Goal: Find contact information: Find specific fact

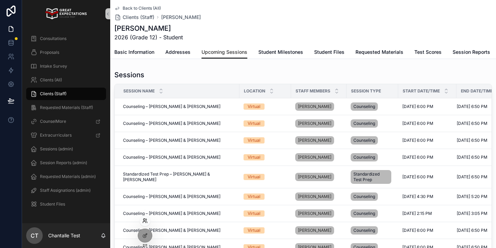
click at [147, 221] on icon at bounding box center [147, 221] width 1 height 1
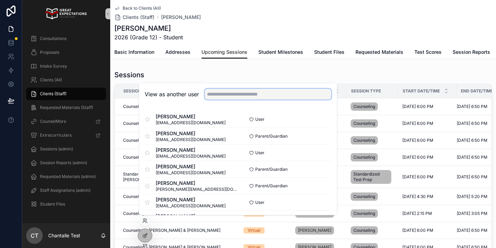
click at [229, 94] on input "text" at bounding box center [268, 94] width 127 height 11
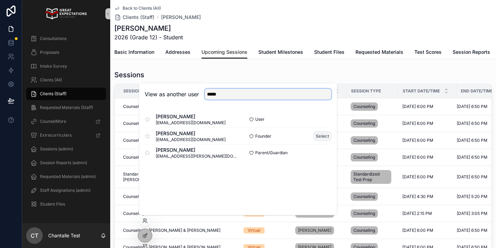
type input "*****"
click at [319, 134] on button "Select" at bounding box center [323, 136] width 18 height 10
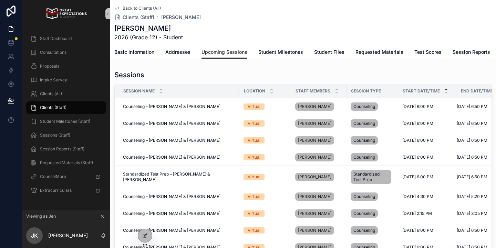
click at [445, 89] on icon "scrollable content" at bounding box center [446, 89] width 2 height 1
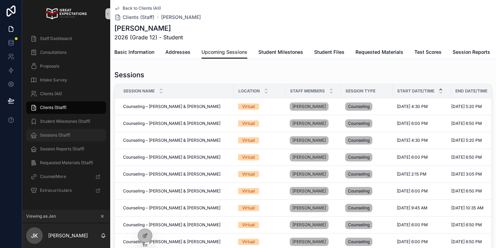
click at [67, 132] on span "Sessions (Staff)" at bounding box center [55, 135] width 30 height 6
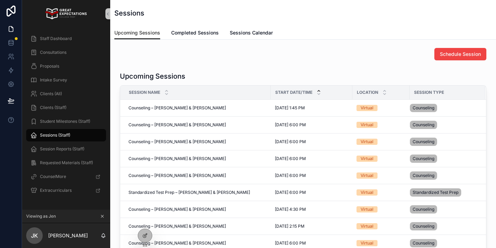
click at [319, 91] on icon "scrollable content" at bounding box center [319, 91] width 4 height 4
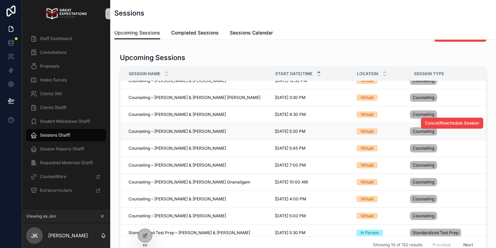
scroll to position [13, 0]
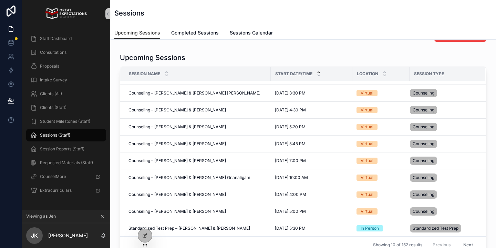
click at [103, 215] on icon "scrollable content" at bounding box center [102, 216] width 2 height 2
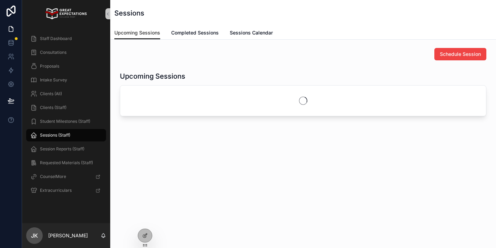
scroll to position [0, 0]
click at [145, 219] on icon at bounding box center [144, 220] width 2 height 2
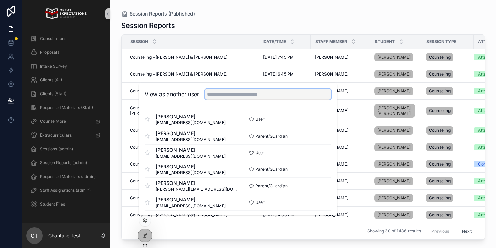
click at [215, 97] on input "text" at bounding box center [268, 94] width 127 height 11
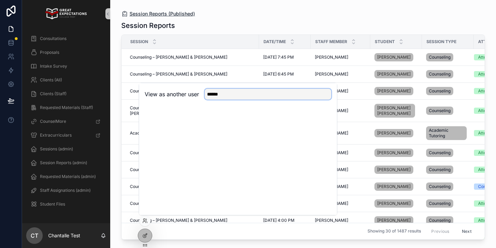
type input "******"
click at [73, 81] on div "Clients (All)" at bounding box center [66, 79] width 72 height 11
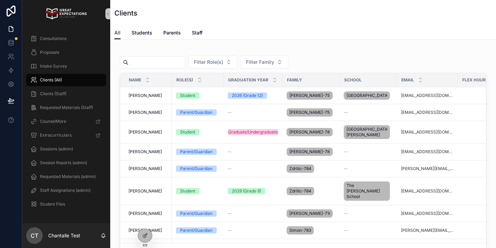
click at [175, 62] on input "scrollable content" at bounding box center [157, 63] width 57 height 10
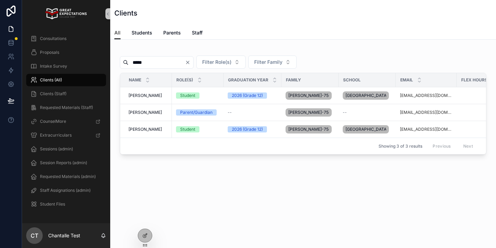
type input "*****"
click at [142, 95] on span "[PERSON_NAME]" at bounding box center [145, 96] width 33 height 6
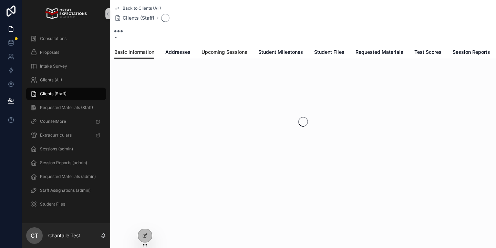
click at [236, 53] on span "Upcoming Sessions" at bounding box center [225, 52] width 46 height 7
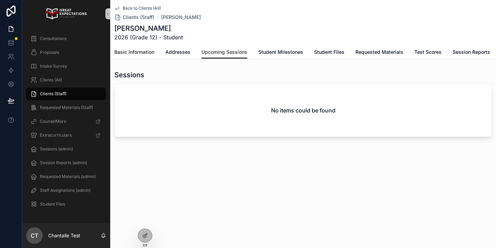
click at [141, 54] on span "Basic Information" at bounding box center [134, 52] width 40 height 7
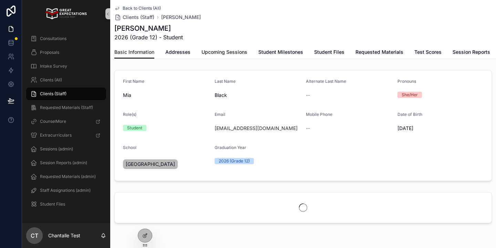
click at [232, 52] on span "Upcoming Sessions" at bounding box center [225, 52] width 46 height 7
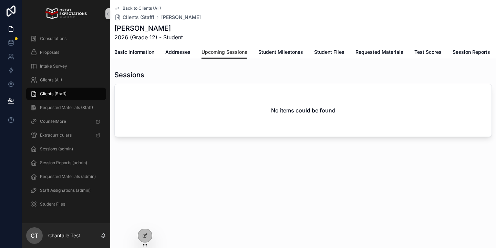
click at [83, 95] on div "Clients (Staff)" at bounding box center [66, 93] width 72 height 11
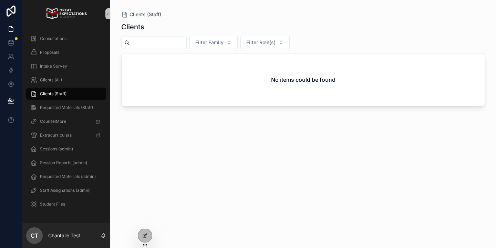
click at [176, 43] on input "scrollable content" at bounding box center [158, 43] width 57 height 10
type input "*****"
click at [78, 80] on div "Clients (All)" at bounding box center [66, 79] width 72 height 11
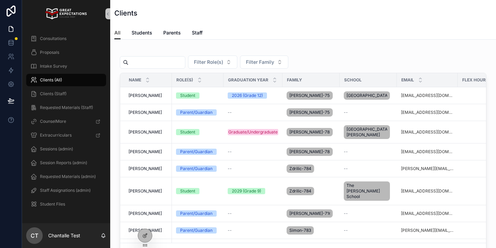
click at [159, 62] on input "scrollable content" at bounding box center [157, 63] width 57 height 10
type input "***"
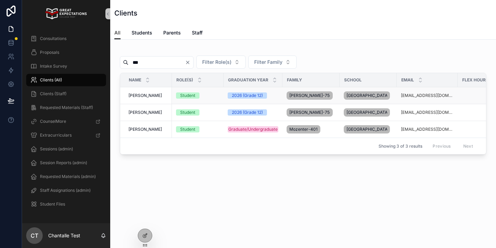
click at [140, 93] on td "Mia Black Mia Black" at bounding box center [146, 95] width 52 height 17
click at [140, 97] on span "[PERSON_NAME]" at bounding box center [145, 96] width 33 height 6
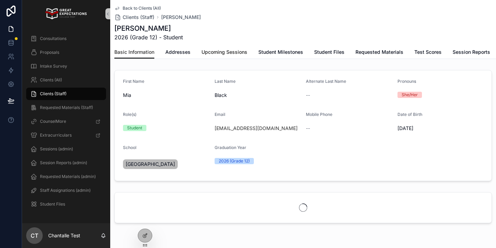
click at [219, 51] on span "Upcoming Sessions" at bounding box center [225, 52] width 46 height 7
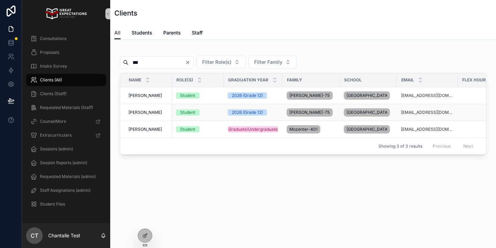
click at [144, 115] on span "Mia Black" at bounding box center [145, 113] width 33 height 6
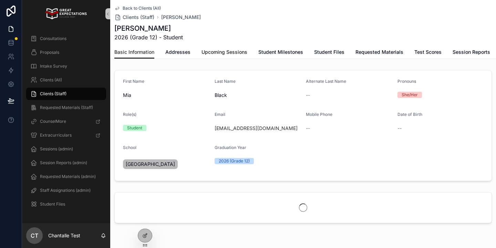
click at [226, 54] on span "Upcoming Sessions" at bounding box center [225, 52] width 46 height 7
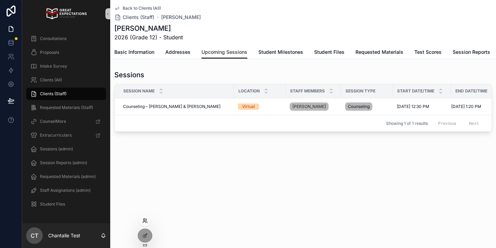
click at [146, 221] on icon at bounding box center [145, 221] width 6 height 6
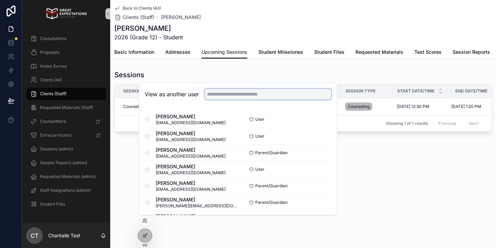
click at [249, 93] on input "text" at bounding box center [268, 94] width 127 height 11
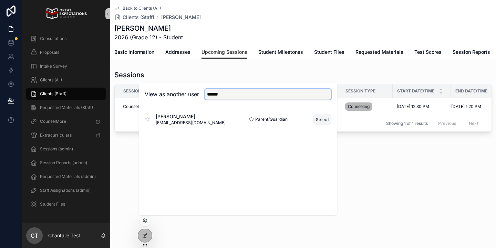
type input "******"
click at [317, 119] on button "Select" at bounding box center [323, 119] width 18 height 10
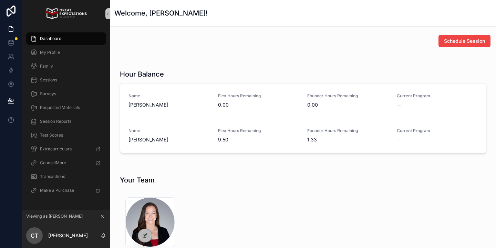
click at [102, 215] on icon "scrollable content" at bounding box center [102, 216] width 5 height 5
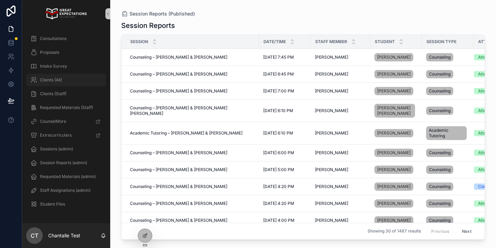
click at [100, 82] on div "Clients (All)" at bounding box center [66, 79] width 72 height 11
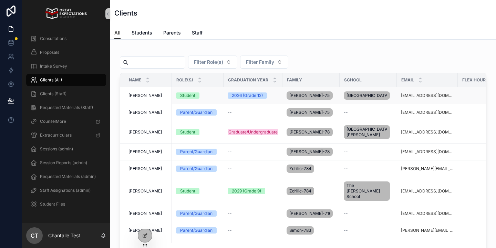
click at [141, 98] on span "[PERSON_NAME]" at bounding box center [145, 96] width 33 height 6
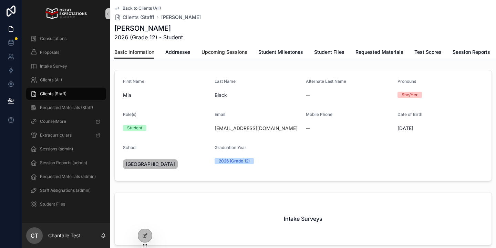
click at [233, 58] on link "Upcoming Sessions" at bounding box center [225, 53] width 46 height 14
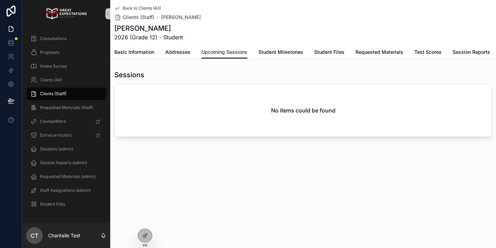
click at [92, 92] on div "Clients (Staff)" at bounding box center [66, 93] width 72 height 11
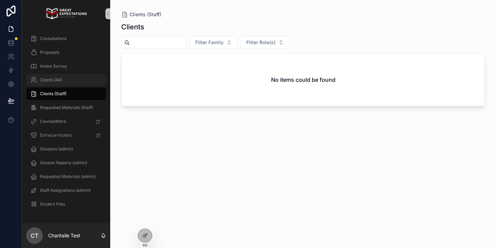
click at [88, 79] on div "Clients (All)" at bounding box center [66, 79] width 72 height 11
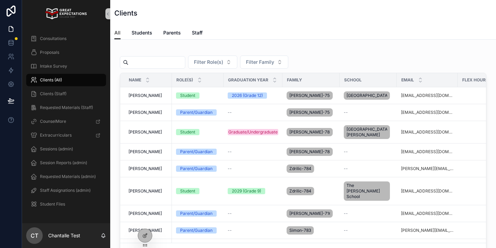
click at [158, 63] on input "scrollable content" at bounding box center [157, 63] width 57 height 10
type input "***"
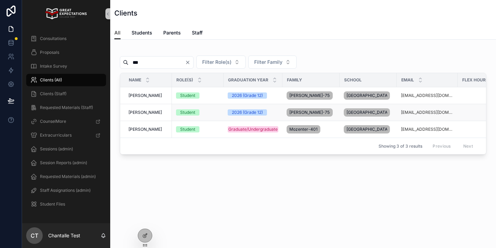
click at [142, 115] on span "Mia Black" at bounding box center [145, 113] width 33 height 6
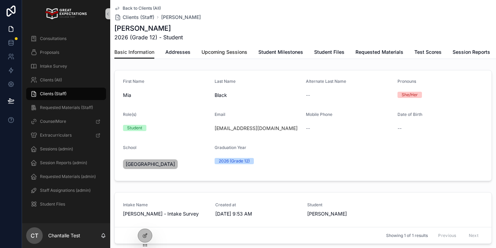
click at [236, 54] on span "Upcoming Sessions" at bounding box center [225, 52] width 46 height 7
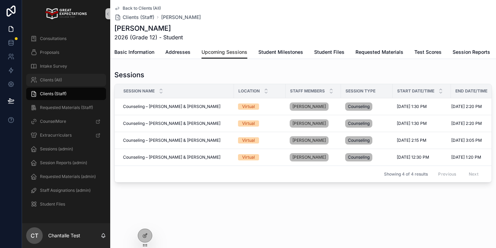
click at [94, 84] on div "Clients (All)" at bounding box center [66, 79] width 72 height 11
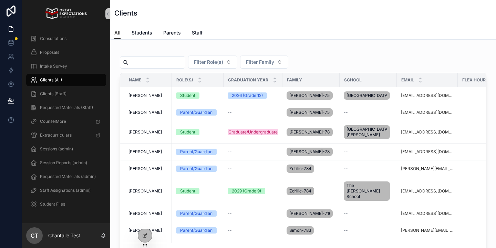
click at [163, 62] on input "scrollable content" at bounding box center [157, 63] width 57 height 10
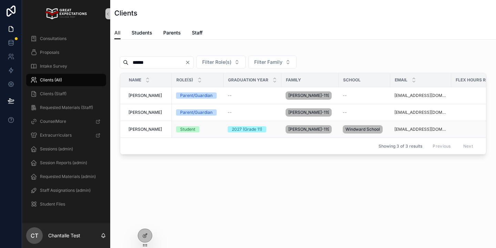
type input "******"
click at [142, 130] on span "Caleb Yellin" at bounding box center [145, 130] width 33 height 6
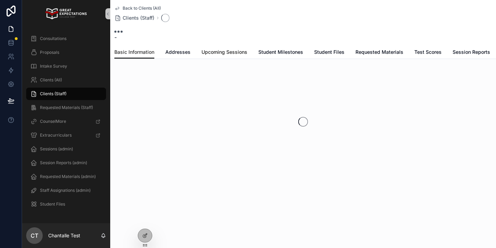
click at [235, 53] on span "Upcoming Sessions" at bounding box center [225, 52] width 46 height 7
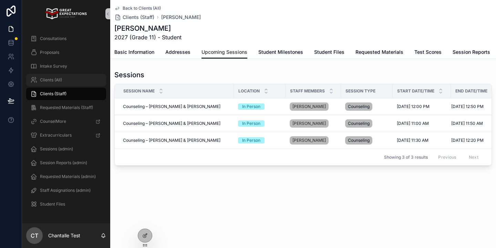
click at [70, 79] on div "Clients (All)" at bounding box center [66, 79] width 72 height 11
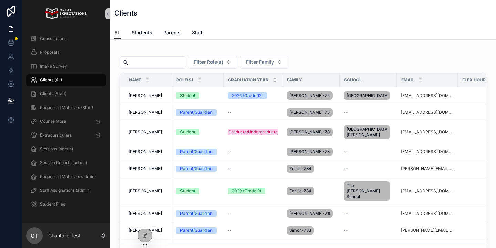
click at [151, 64] on input "scrollable content" at bounding box center [157, 63] width 57 height 10
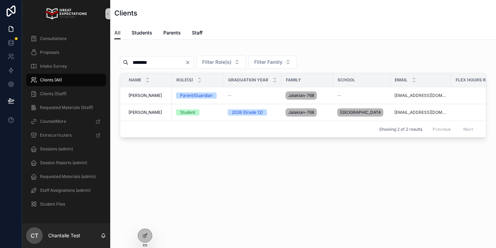
type input "********"
click at [133, 115] on span "Alex Jalakian" at bounding box center [145, 113] width 33 height 6
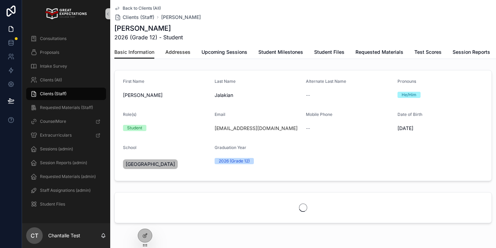
click at [182, 56] on link "Addresses" at bounding box center [177, 53] width 25 height 14
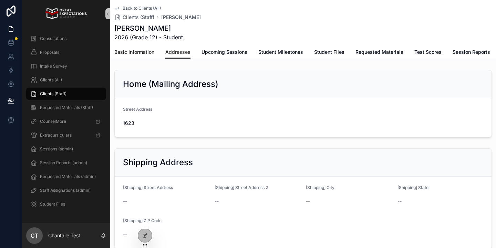
click at [133, 54] on span "Basic Information" at bounding box center [134, 52] width 40 height 7
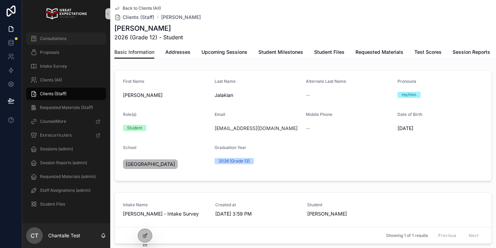
click at [67, 37] on div "Consultations" at bounding box center [66, 38] width 72 height 11
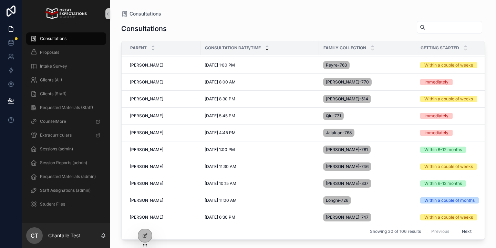
scroll to position [303, 0]
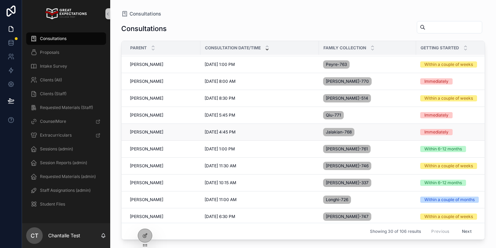
click at [143, 133] on span "Mirna Jalakian" at bounding box center [146, 132] width 33 height 6
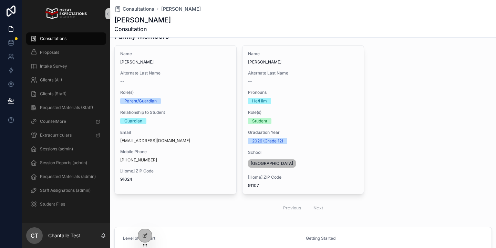
scroll to position [63, 0]
click at [78, 193] on span "Staff Assignations (admin)" at bounding box center [65, 191] width 51 height 6
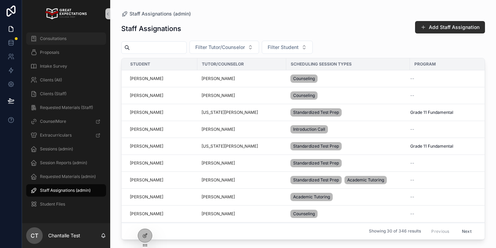
click at [71, 38] on div "Consultations" at bounding box center [66, 38] width 72 height 11
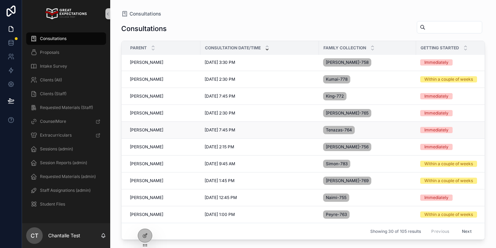
scroll to position [138, 0]
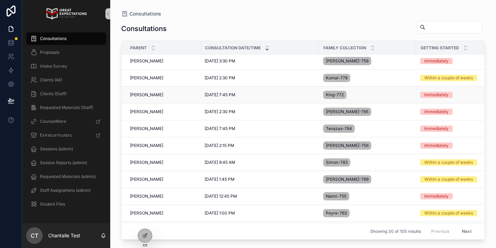
click at [140, 97] on span "Amy King" at bounding box center [146, 95] width 33 height 6
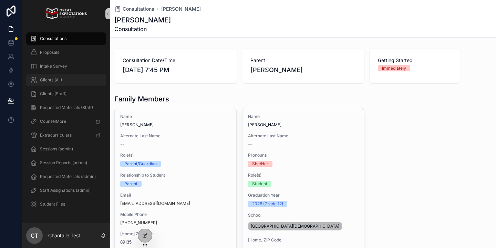
click at [57, 85] on link "Clients (All)" at bounding box center [66, 80] width 80 height 12
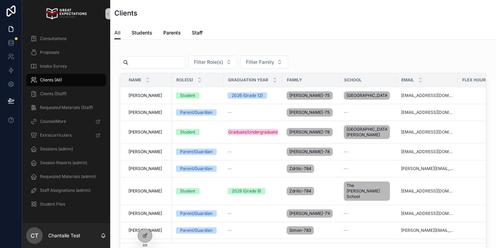
click at [163, 61] on input "scrollable content" at bounding box center [157, 63] width 57 height 10
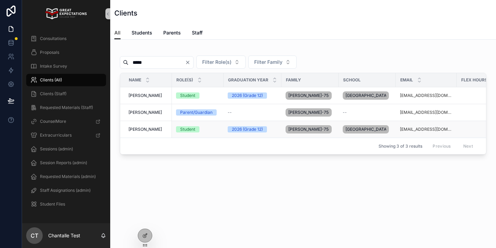
type input "*****"
click at [150, 138] on td "Mia Black Mia Black" at bounding box center [146, 129] width 52 height 17
click at [140, 132] on span "Mia Black" at bounding box center [145, 130] width 33 height 6
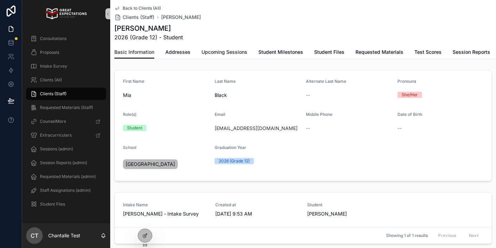
click at [237, 55] on span "Upcoming Sessions" at bounding box center [225, 52] width 46 height 7
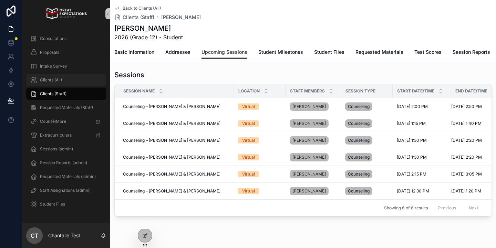
click at [63, 78] on div "Clients (All)" at bounding box center [66, 79] width 72 height 11
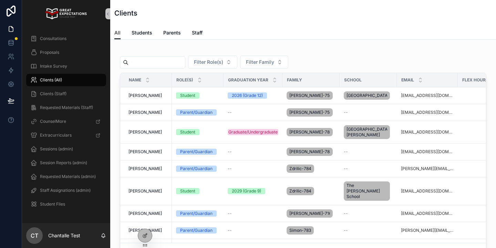
click at [157, 61] on input "scrollable content" at bounding box center [157, 63] width 57 height 10
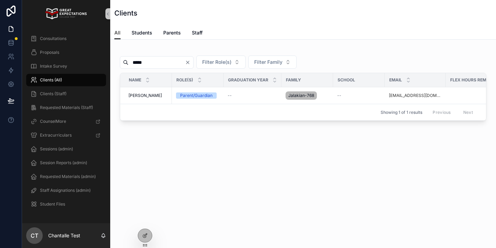
click at [142, 64] on input "*****" at bounding box center [157, 63] width 57 height 10
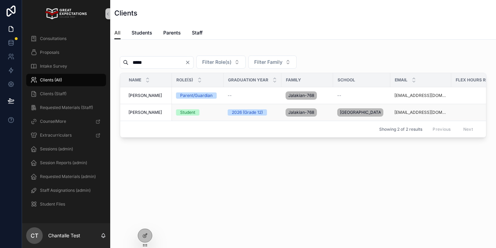
click at [399, 121] on td "alexjalakian@gmail.com" at bounding box center [421, 112] width 61 height 17
copy link "alexjalakian@gmail.com"
click at [158, 67] on input "*****" at bounding box center [157, 63] width 57 height 10
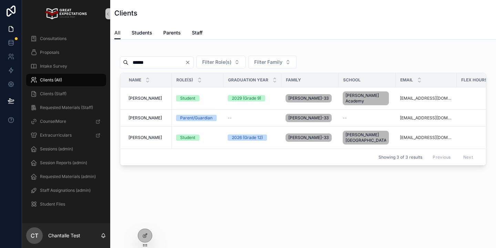
scroll to position [0, 170]
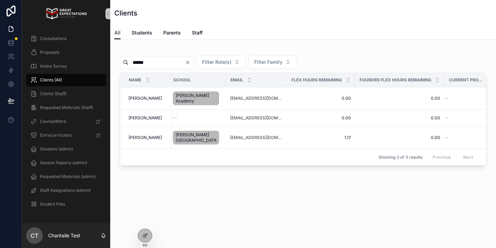
type input "******"
